Goal: Information Seeking & Learning: Check status

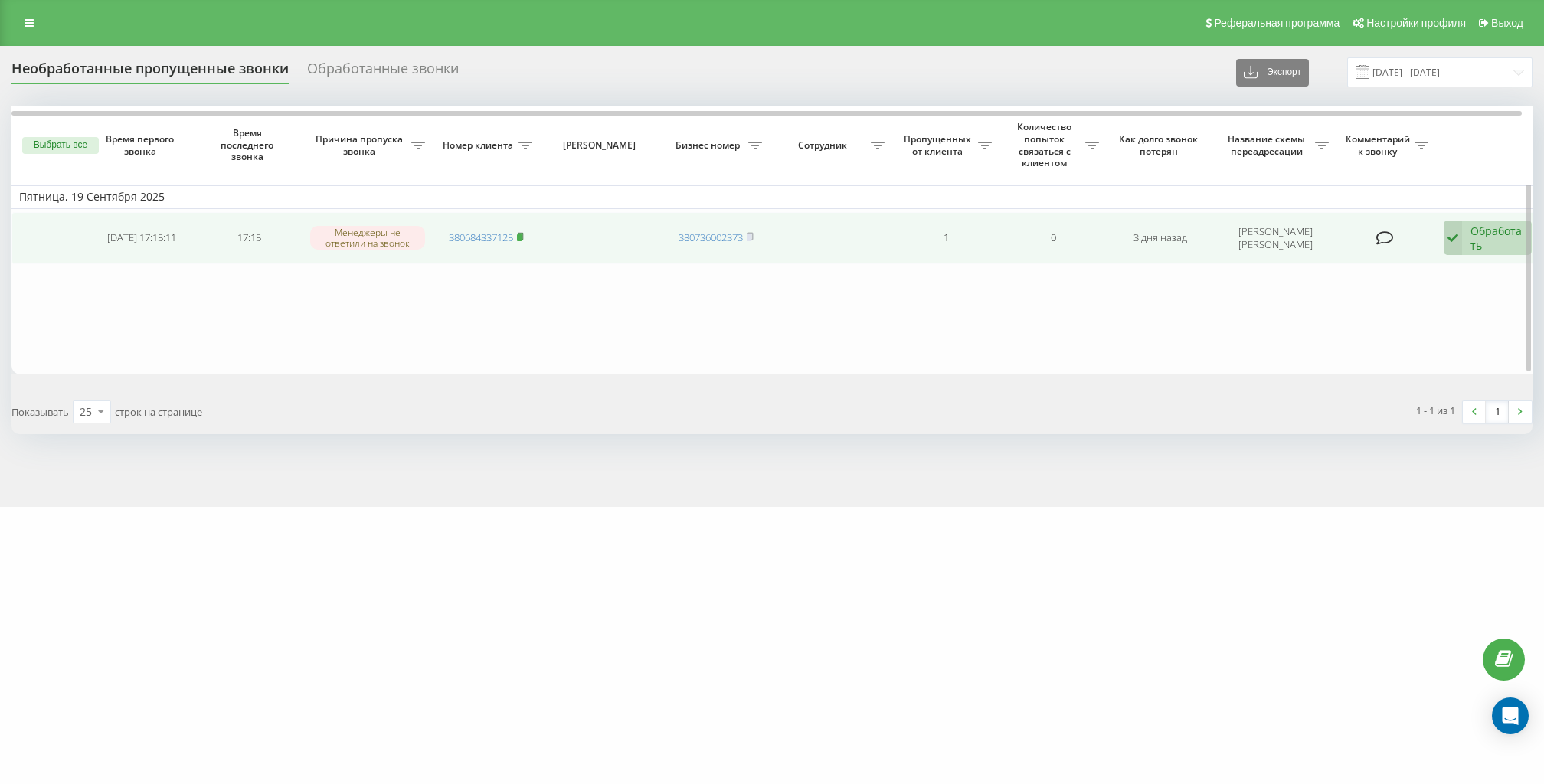
click at [521, 238] on rect at bounding box center [519, 237] width 5 height 7
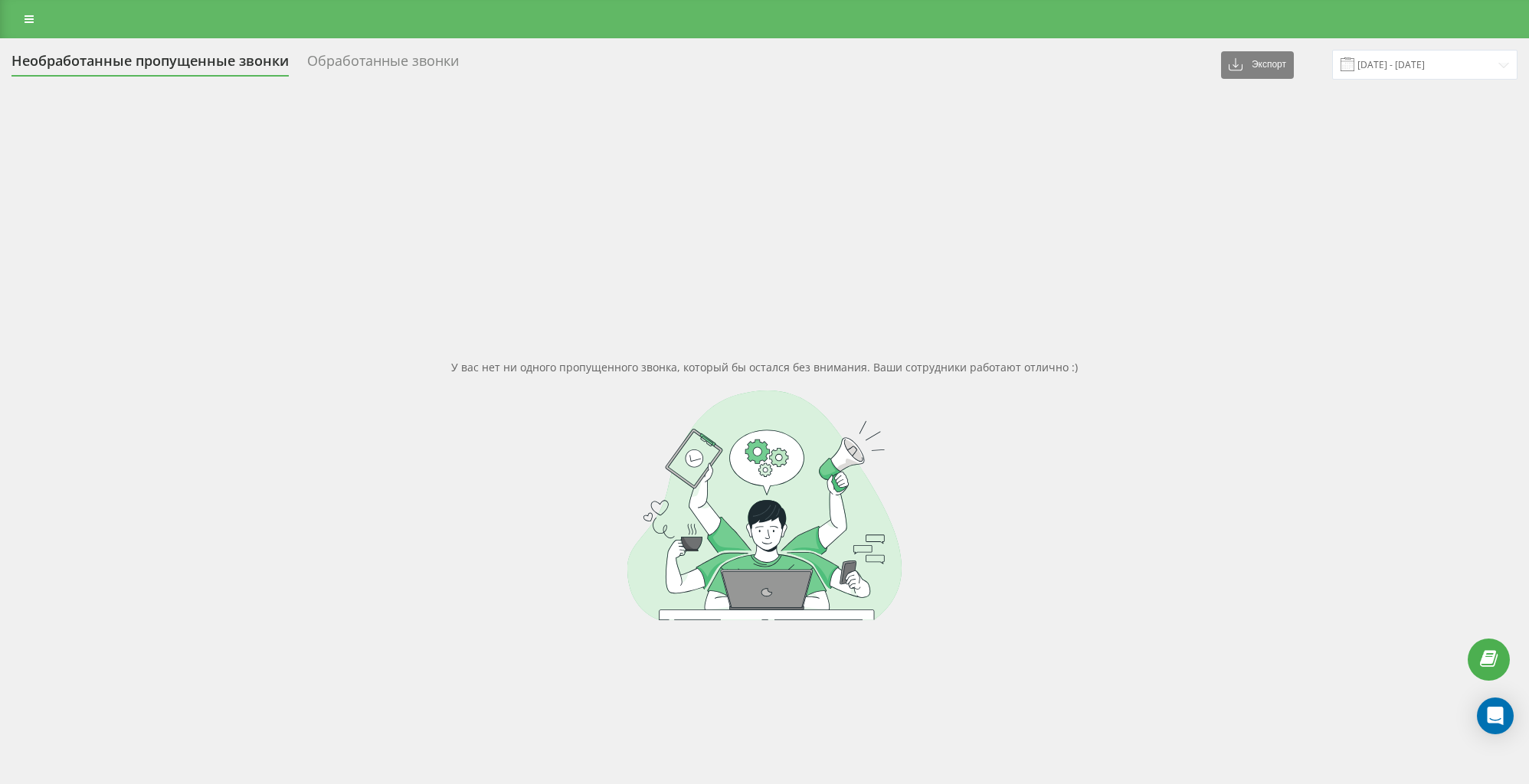
click at [27, 24] on icon at bounding box center [29, 19] width 9 height 11
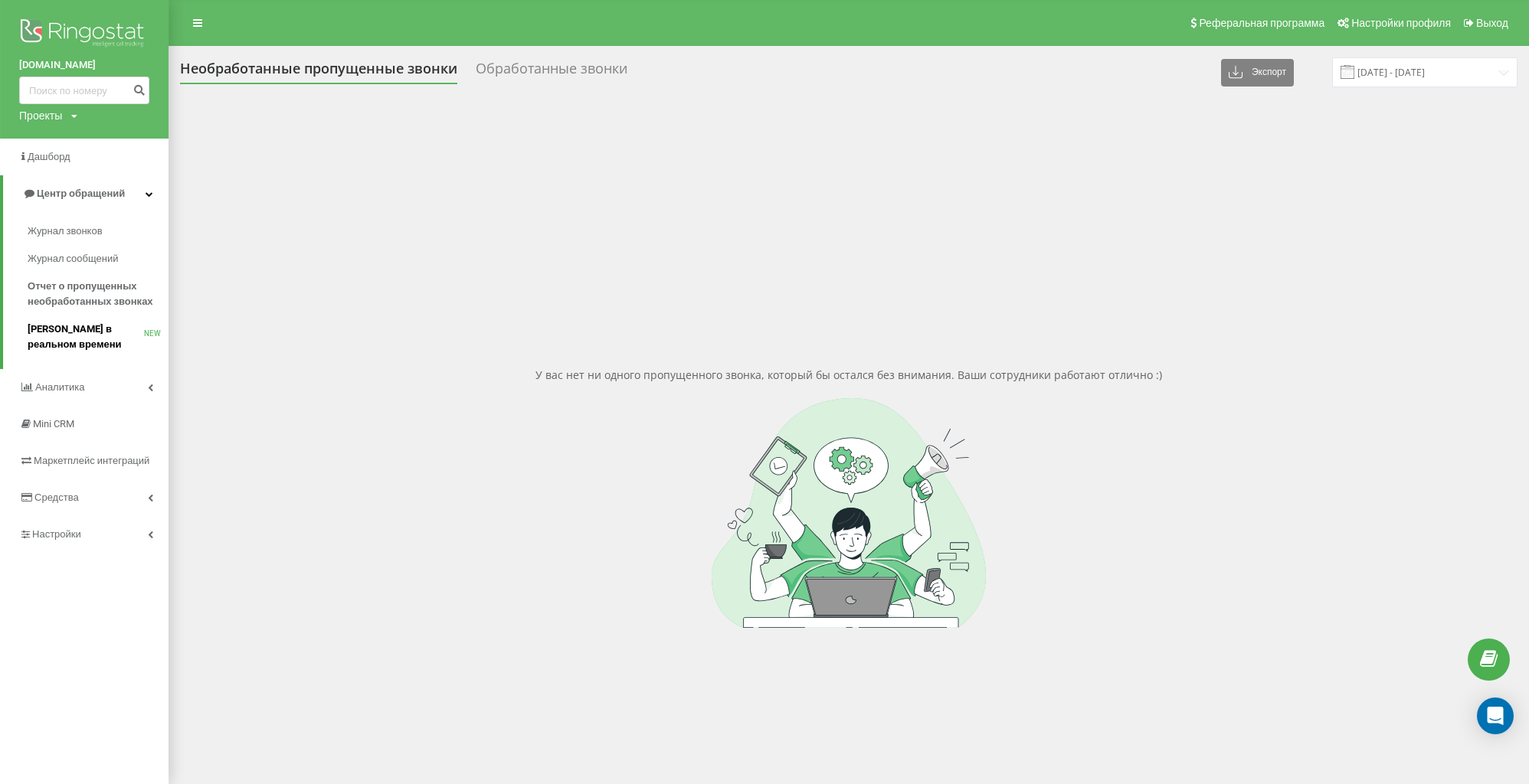
click at [104, 346] on span "[PERSON_NAME] в реальном времени" at bounding box center [86, 337] width 116 height 31
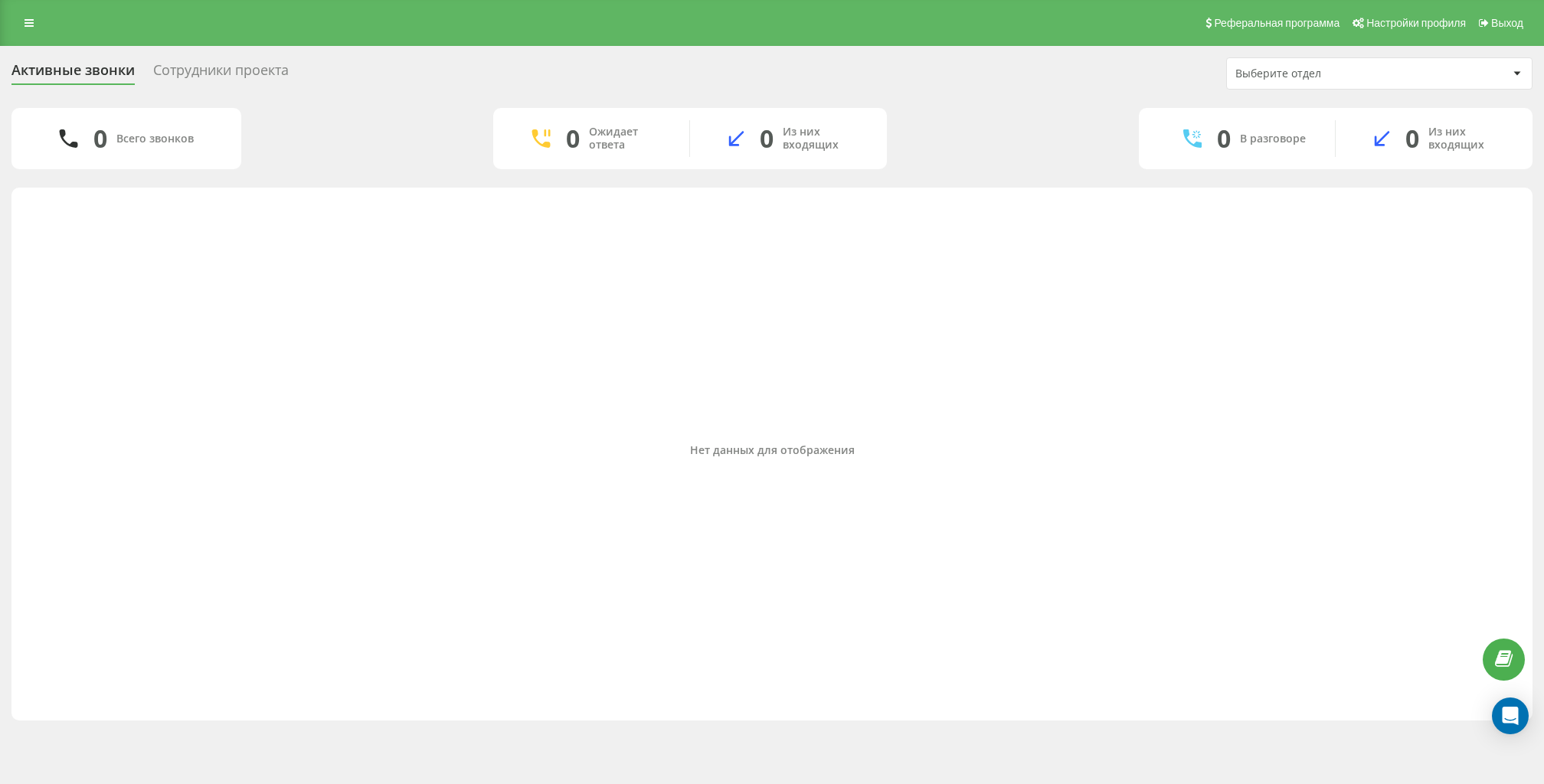
click at [47, 28] on div "Реферальная программа Настройки профиля Выход" at bounding box center [772, 23] width 1544 height 46
click at [34, 22] on link at bounding box center [29, 22] width 28 height 21
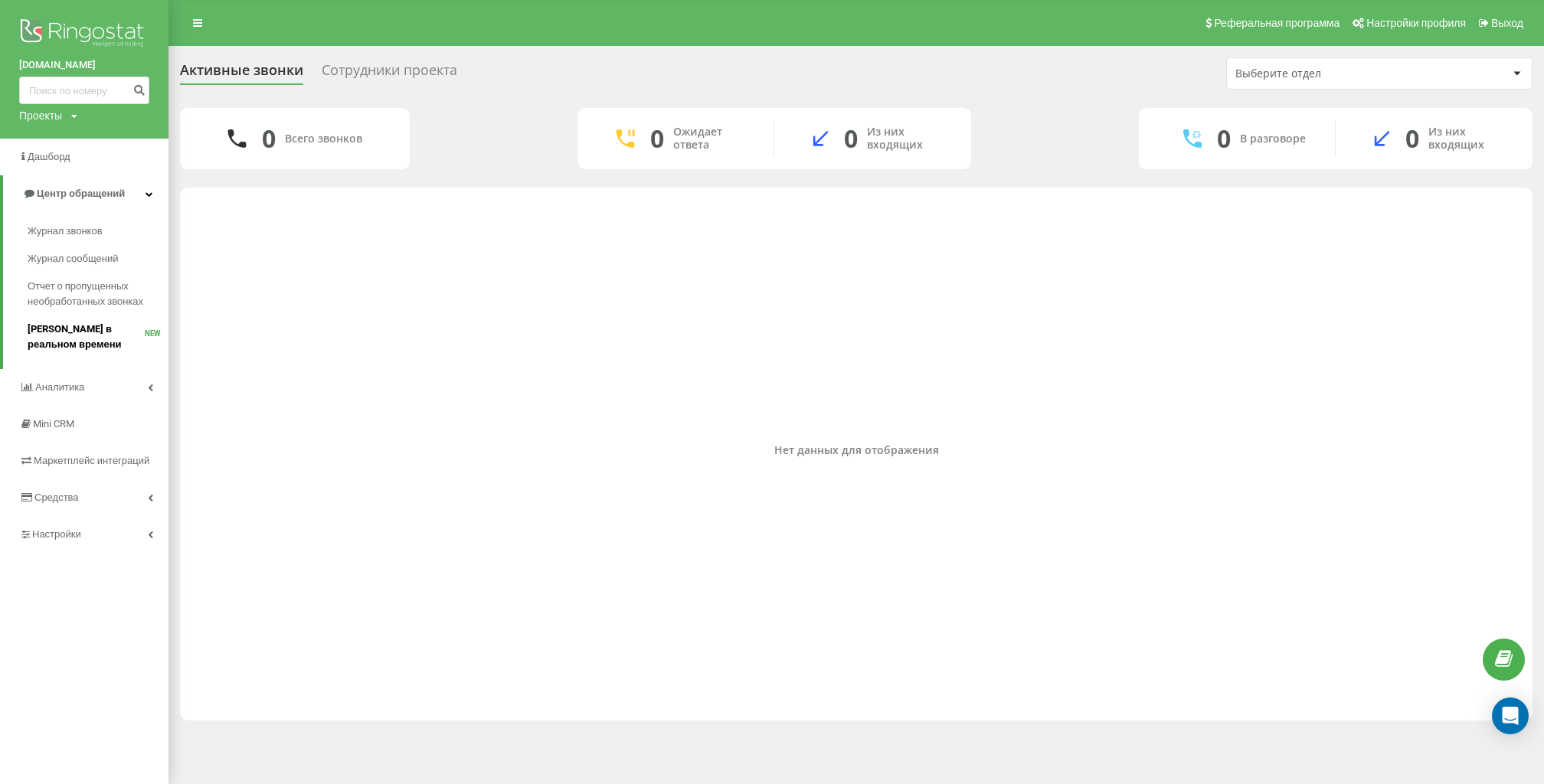
click at [102, 333] on span "[PERSON_NAME] в реальном времени" at bounding box center [86, 337] width 117 height 31
click at [372, 60] on div "Активные звонки Сотрудники проекта Выберите отдел" at bounding box center [855, 73] width 1352 height 32
click at [380, 66] on div "Сотрудники проекта" at bounding box center [390, 74] width 136 height 24
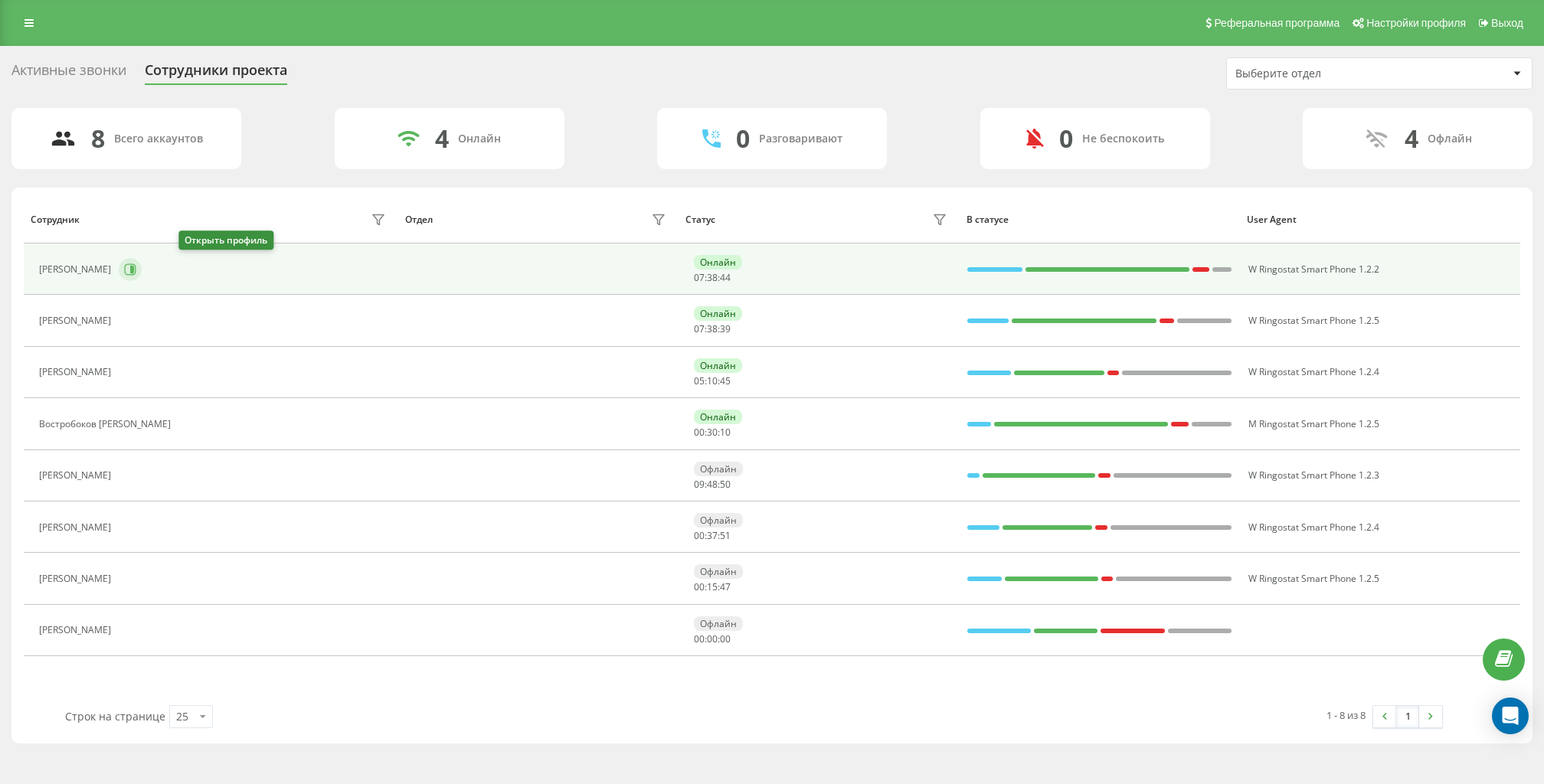
click at [136, 266] on icon at bounding box center [130, 270] width 12 height 12
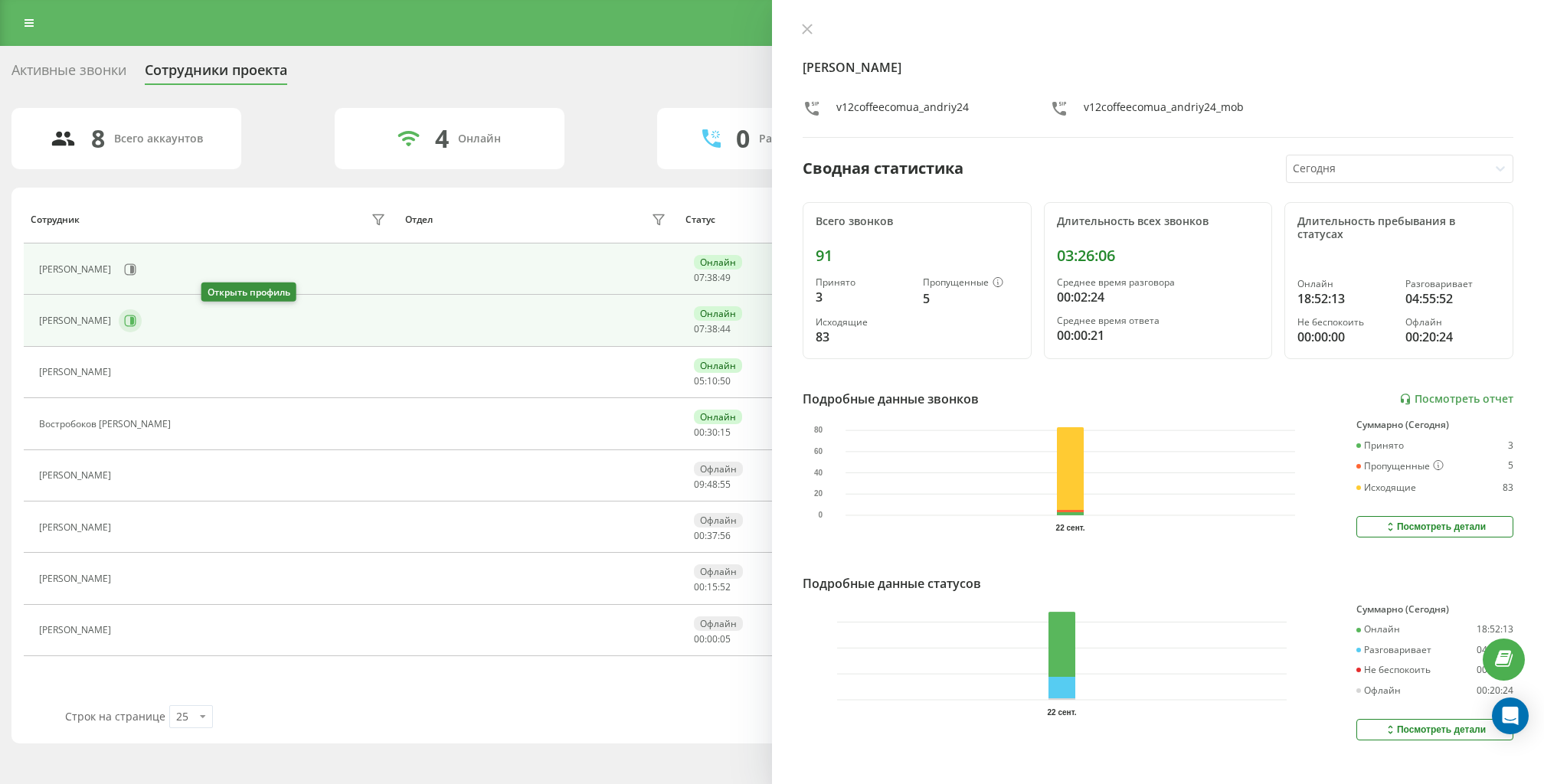
click at [136, 319] on icon at bounding box center [130, 321] width 12 height 12
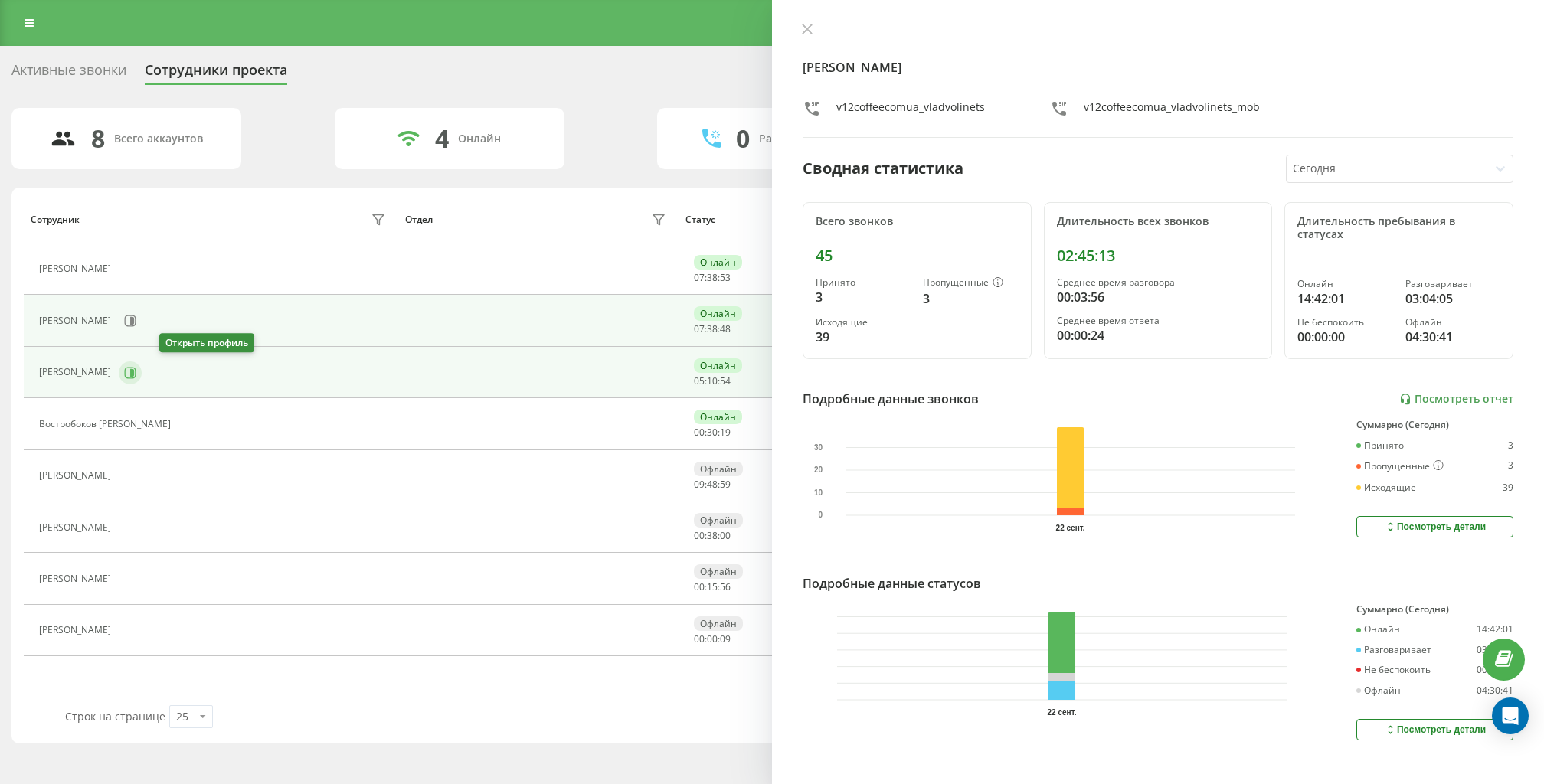
click at [142, 371] on button at bounding box center [130, 373] width 23 height 23
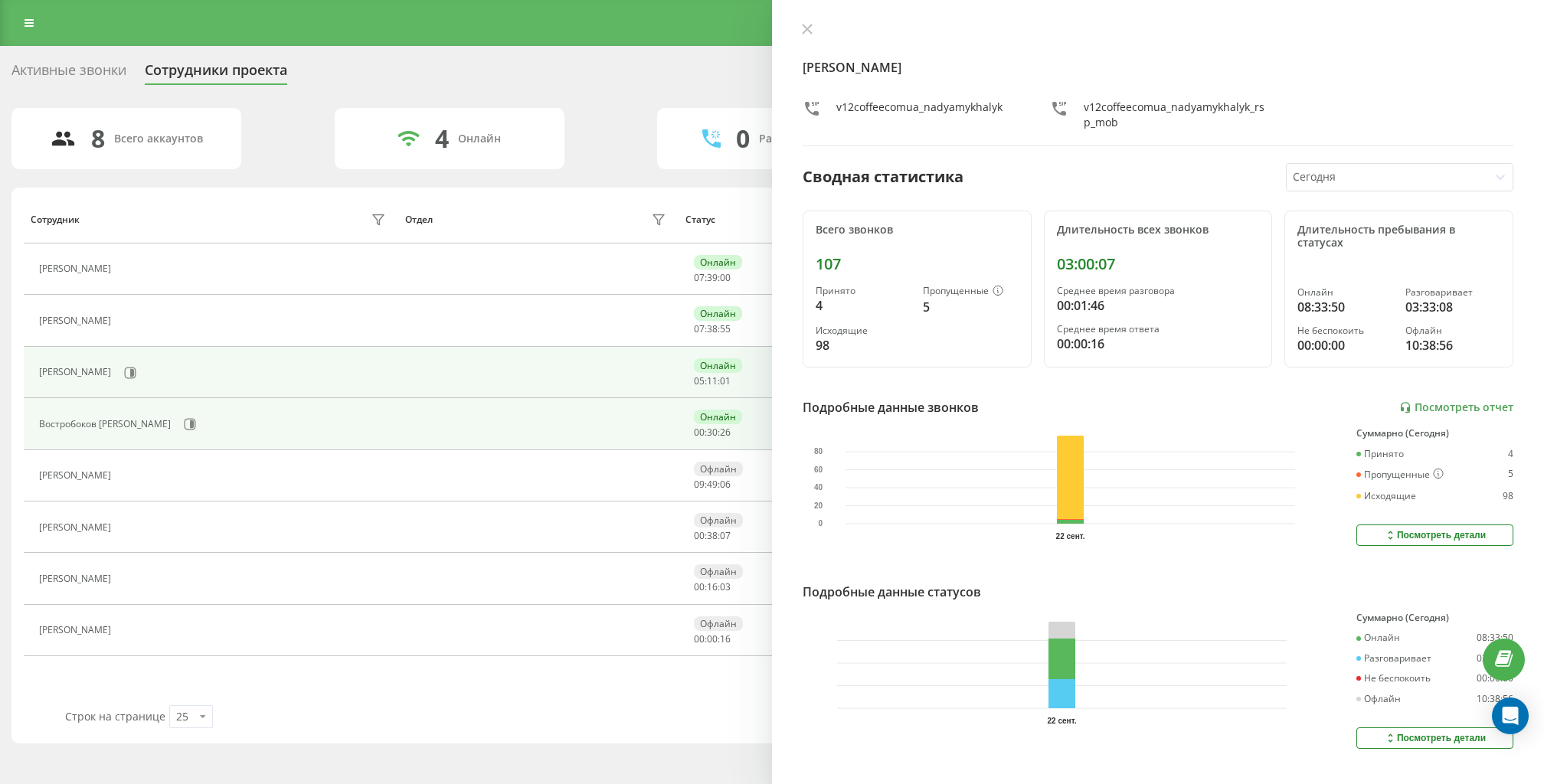
click at [156, 428] on div "Востробоков Вадим" at bounding box center [214, 424] width 351 height 26
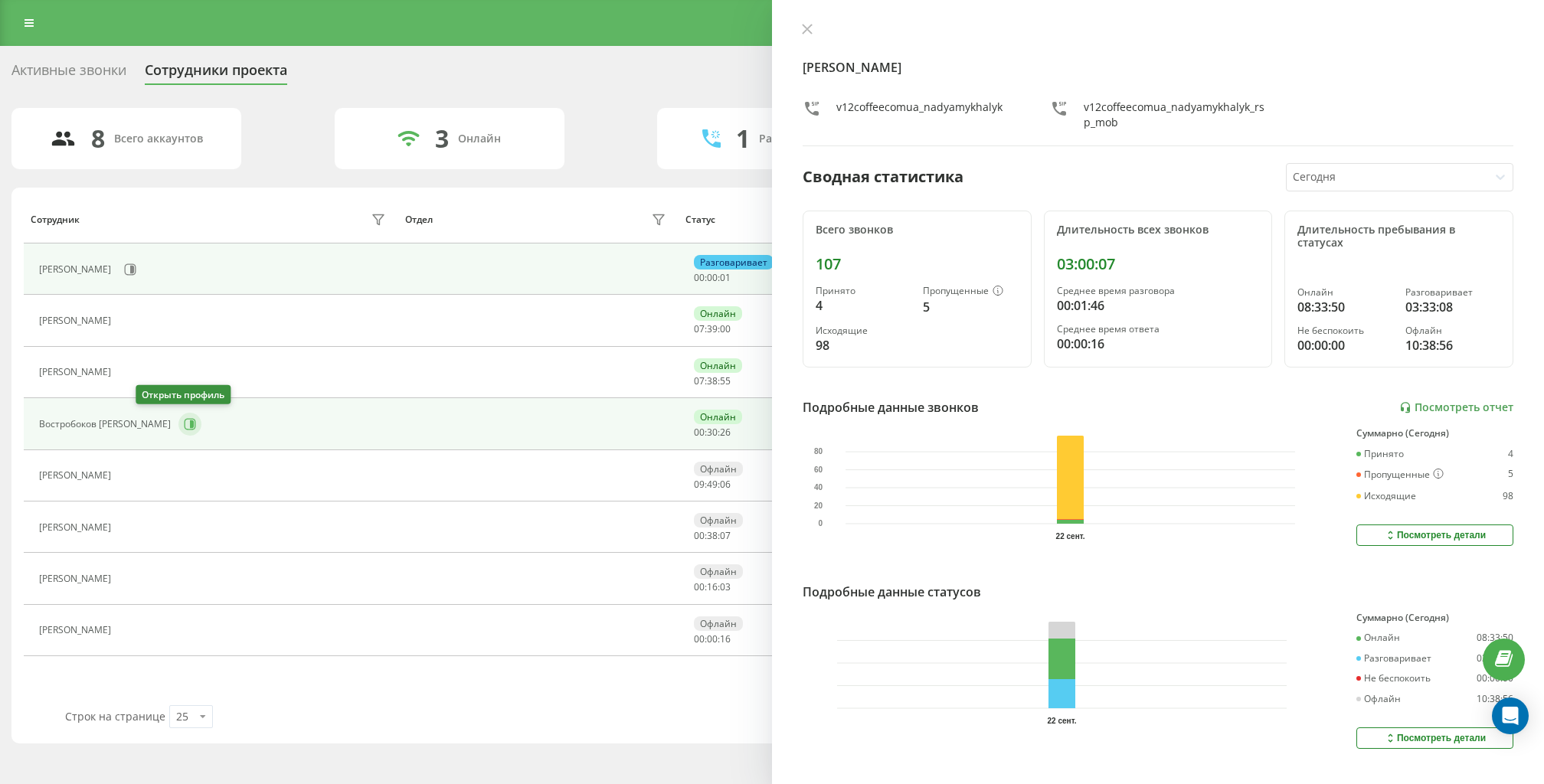
click at [179, 427] on button at bounding box center [190, 423] width 23 height 23
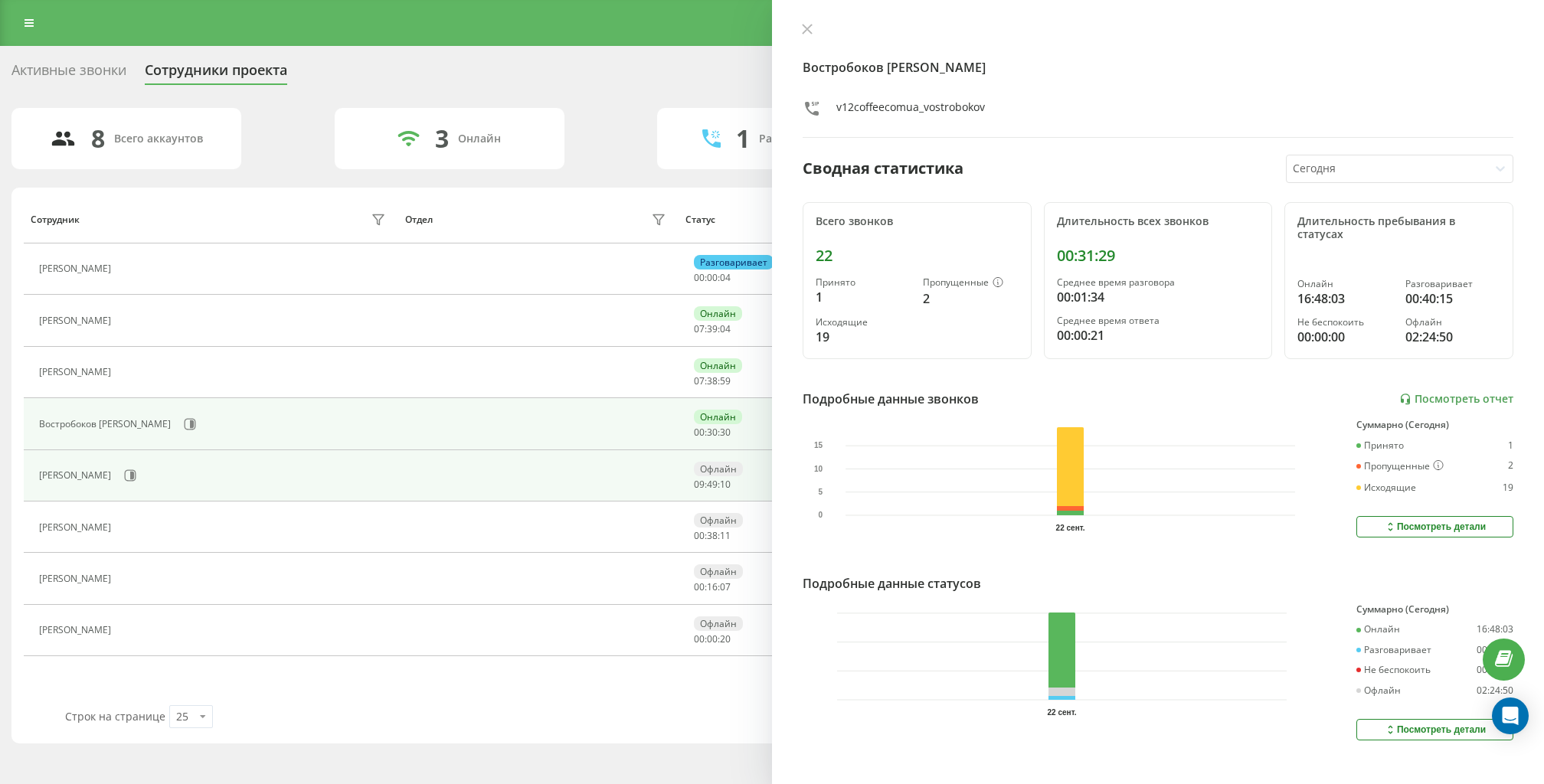
click at [150, 469] on div "Бузікевич Ігор Ігорович" at bounding box center [214, 475] width 351 height 26
click at [136, 470] on icon at bounding box center [130, 475] width 12 height 12
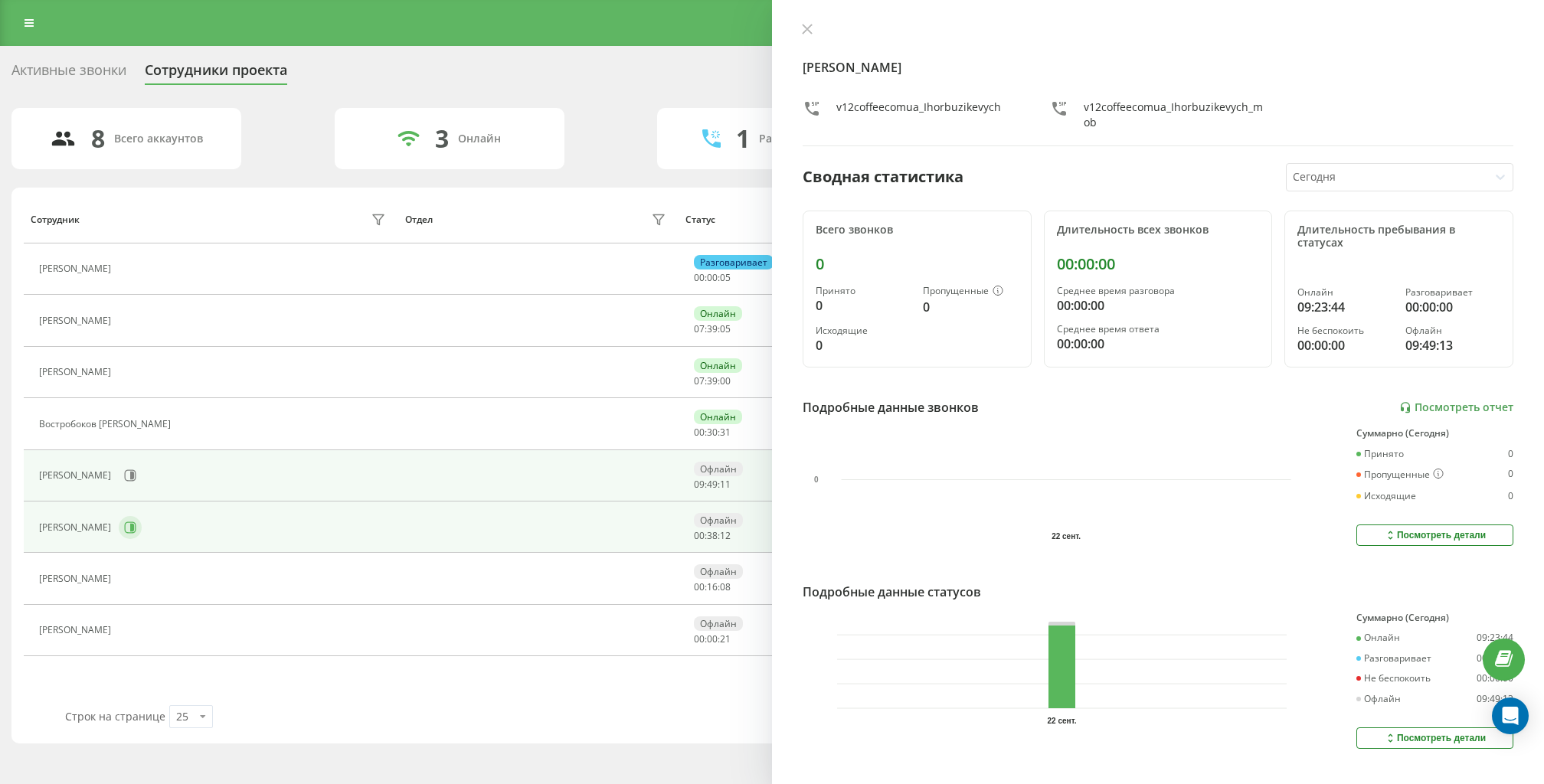
click at [142, 524] on button at bounding box center [130, 527] width 23 height 23
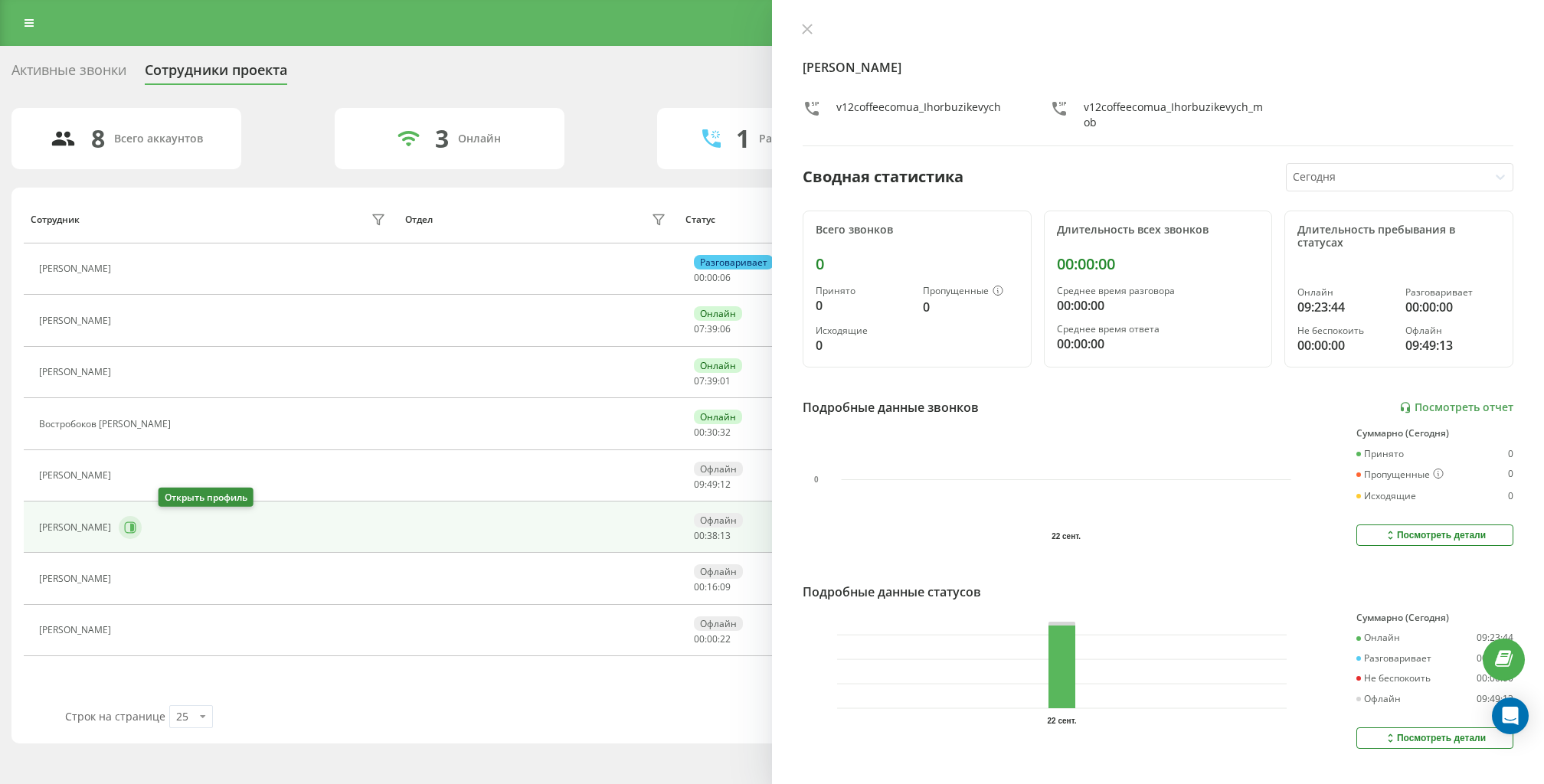
click at [134, 524] on icon at bounding box center [132, 527] width 4 height 8
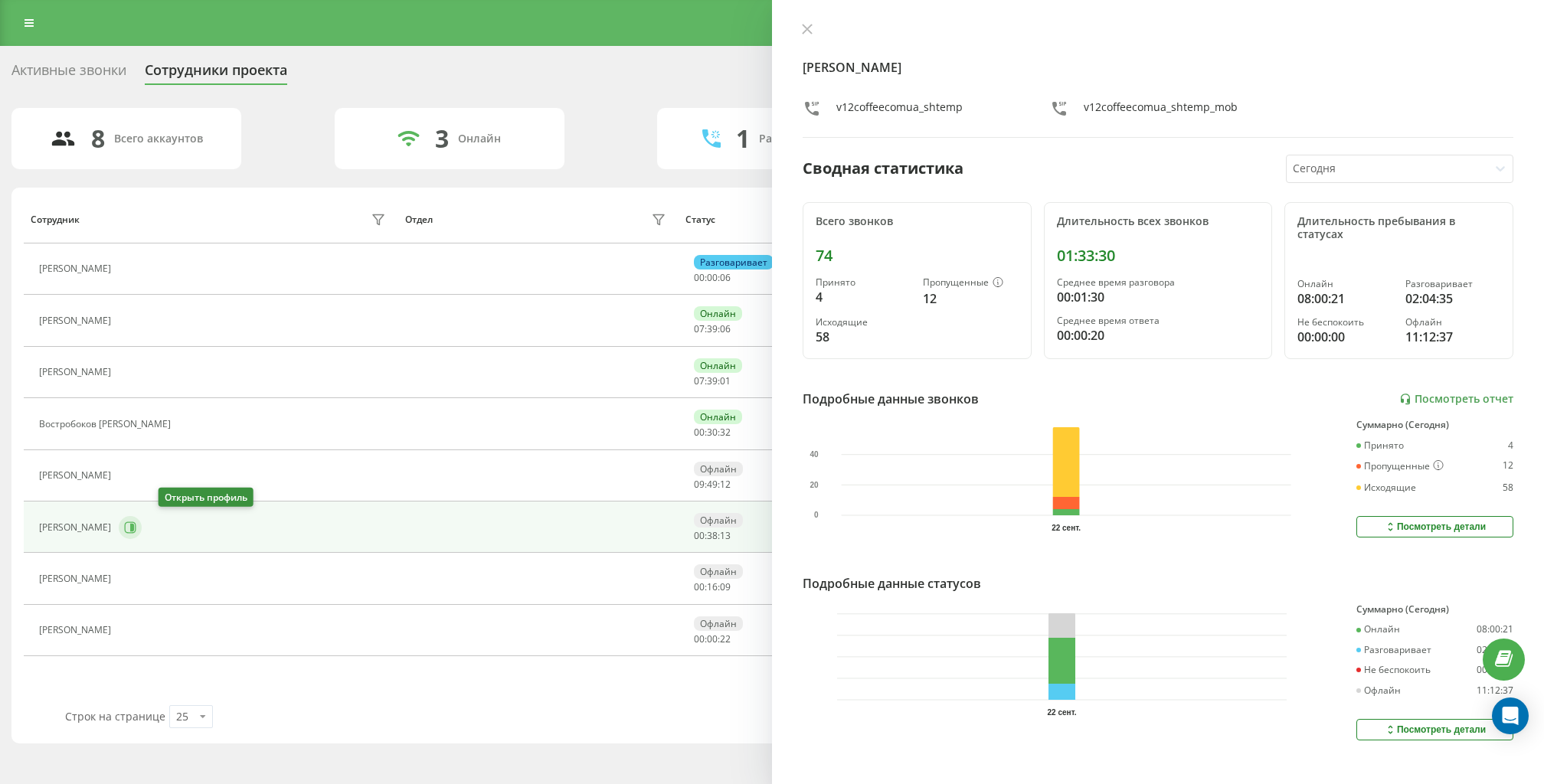
click at [134, 524] on icon at bounding box center [132, 527] width 4 height 8
click at [811, 31] on icon at bounding box center [806, 29] width 11 height 11
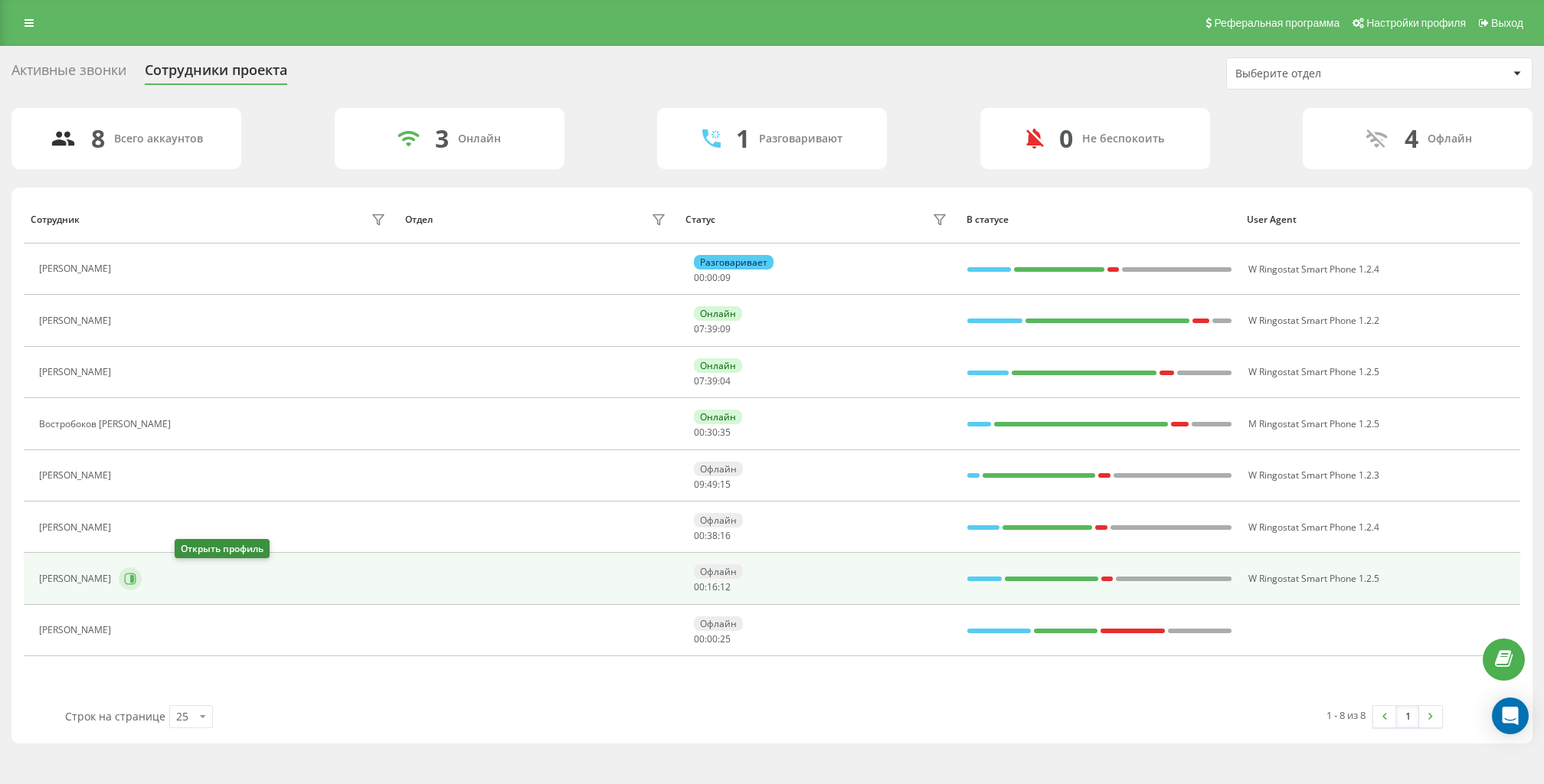
click at [142, 578] on button at bounding box center [130, 578] width 23 height 23
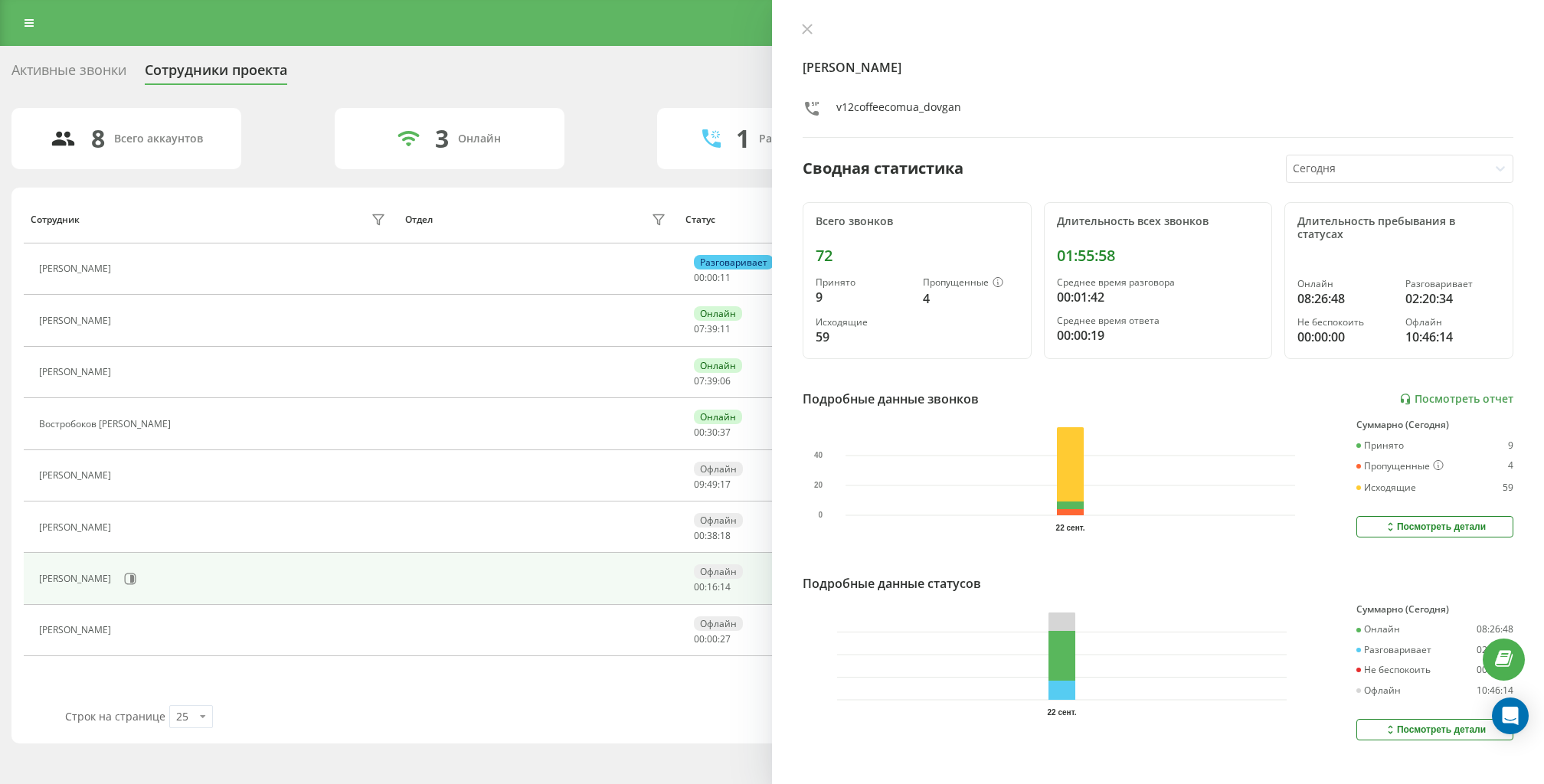
click at [819, 26] on div at bounding box center [1157, 30] width 711 height 15
click at [810, 26] on icon at bounding box center [806, 29] width 9 height 9
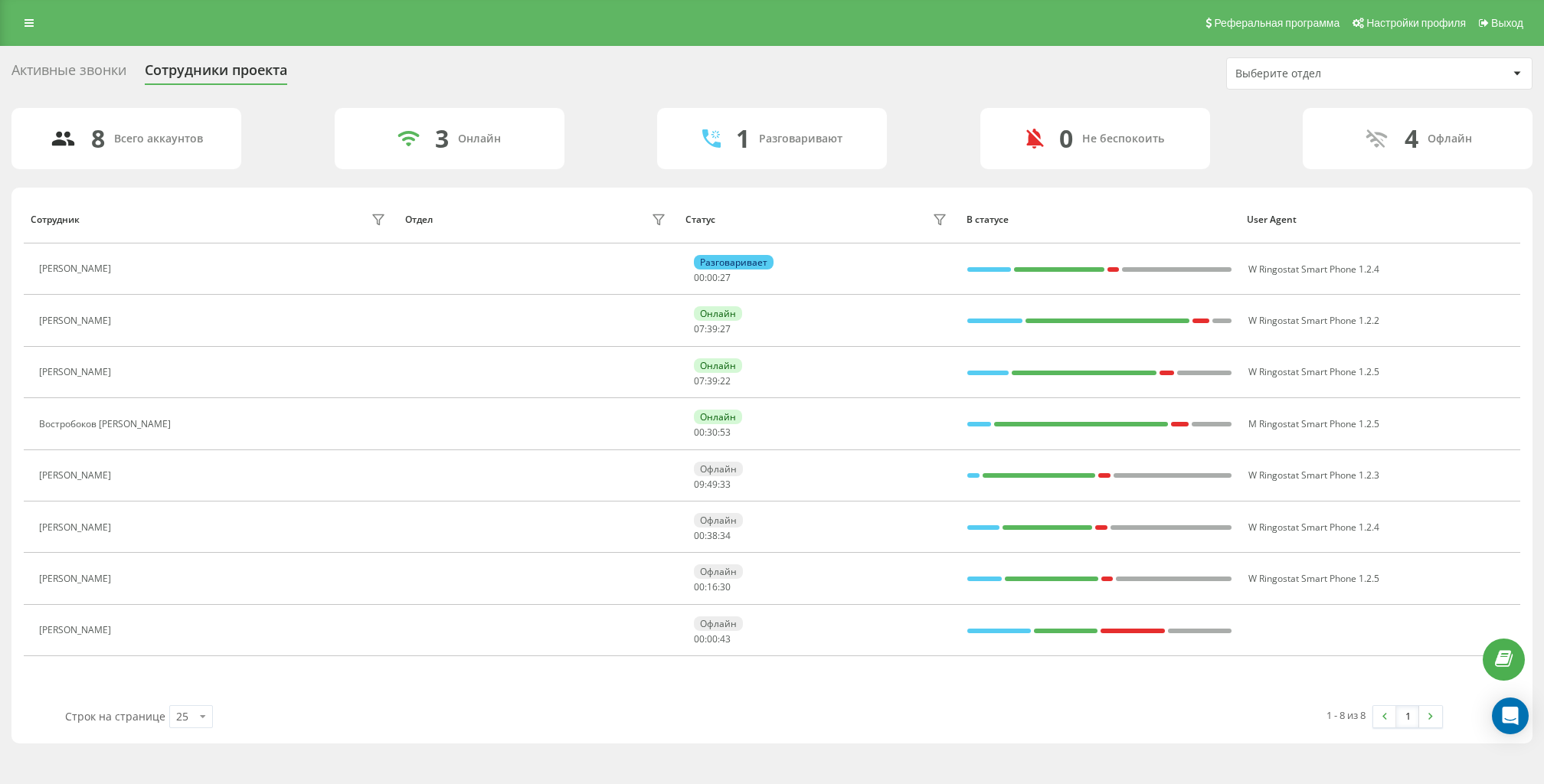
click at [36, 71] on div "Активные звонки" at bounding box center [68, 74] width 115 height 24
click at [39, 22] on link at bounding box center [29, 22] width 28 height 21
